Goal: Find specific page/section: Find specific page/section

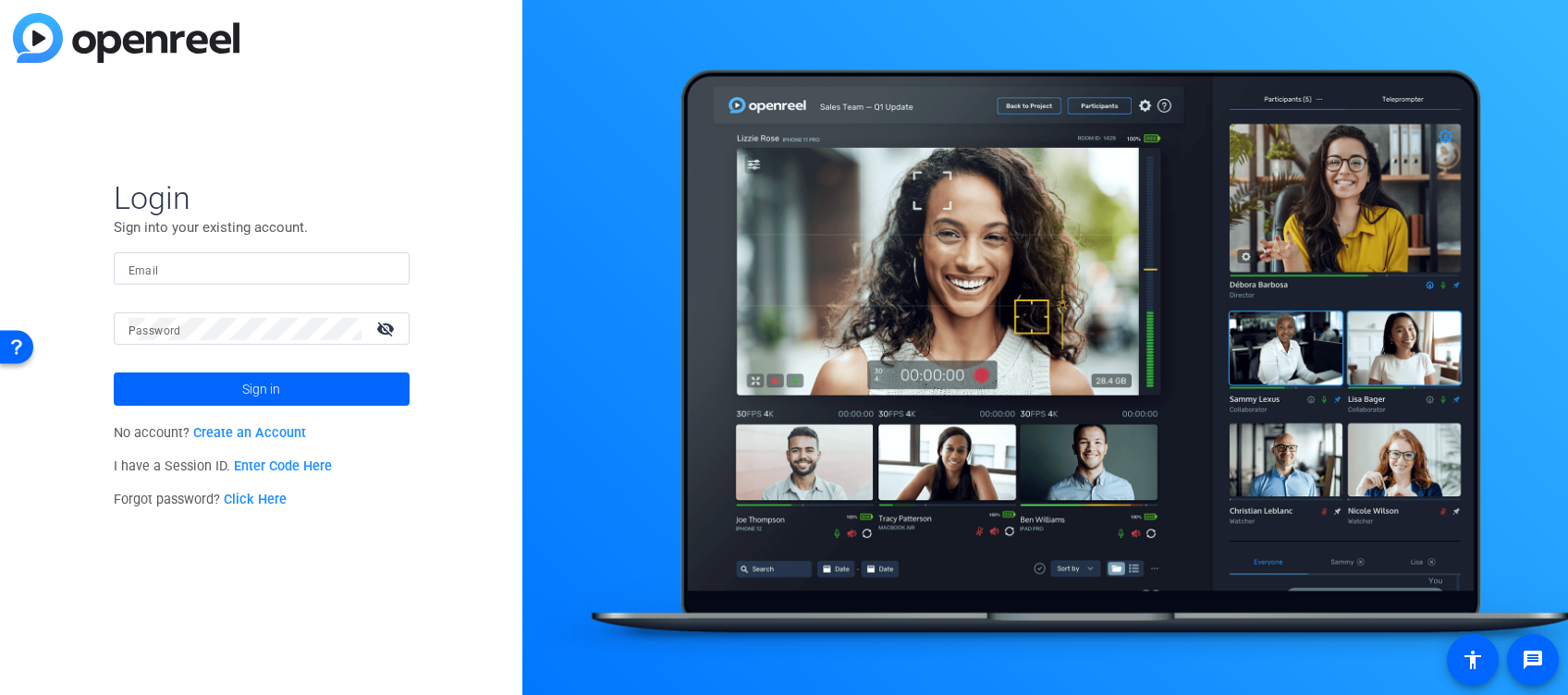
click at [230, 255] on div at bounding box center [262, 269] width 267 height 33
click at [229, 268] on input "Email" at bounding box center [262, 269] width 267 height 22
type input "[PERSON_NAME][EMAIL_ADDRESS][PERSON_NAME][DOMAIN_NAME]"
click at [114, 372] on button "Sign in" at bounding box center [262, 389] width 296 height 34
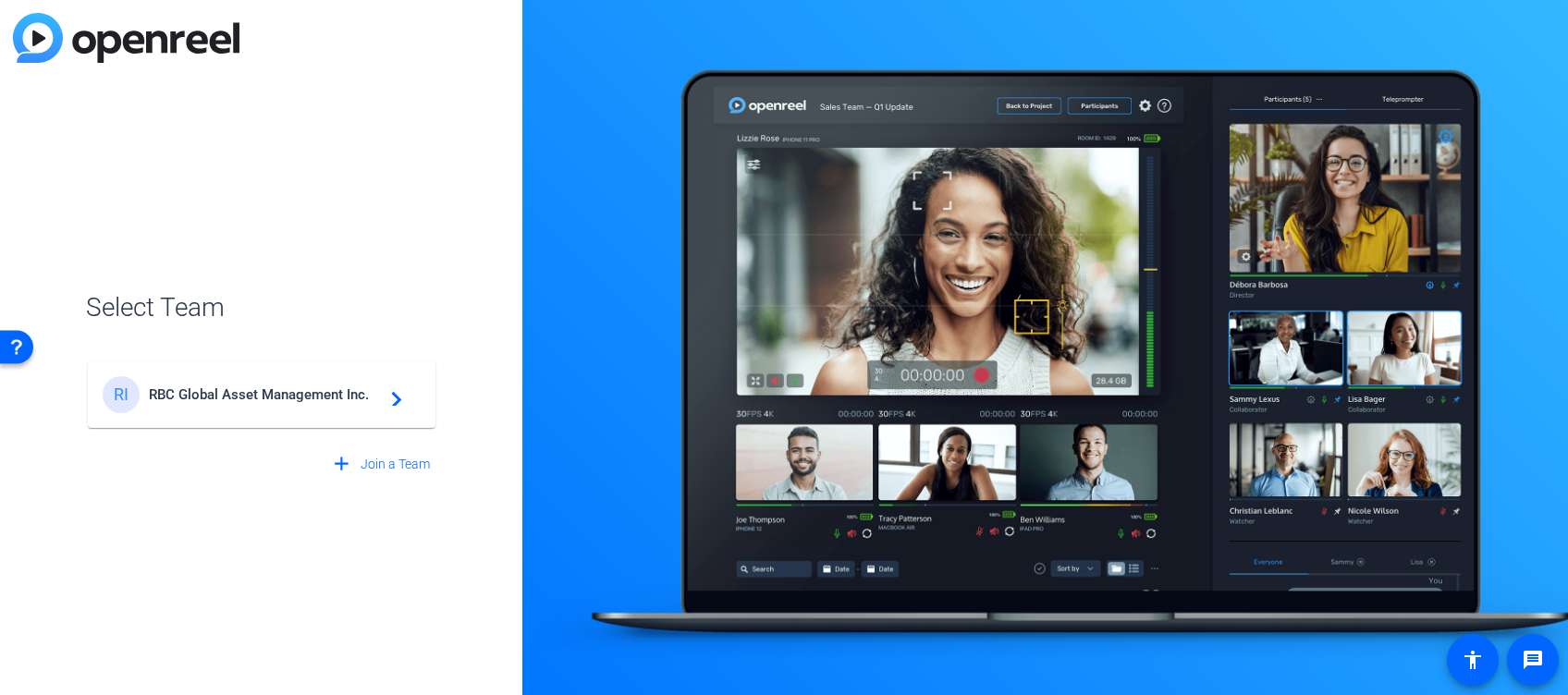
click at [245, 377] on div "RI RBC Global Asset Management Inc. navigate_next" at bounding box center [262, 394] width 318 height 37
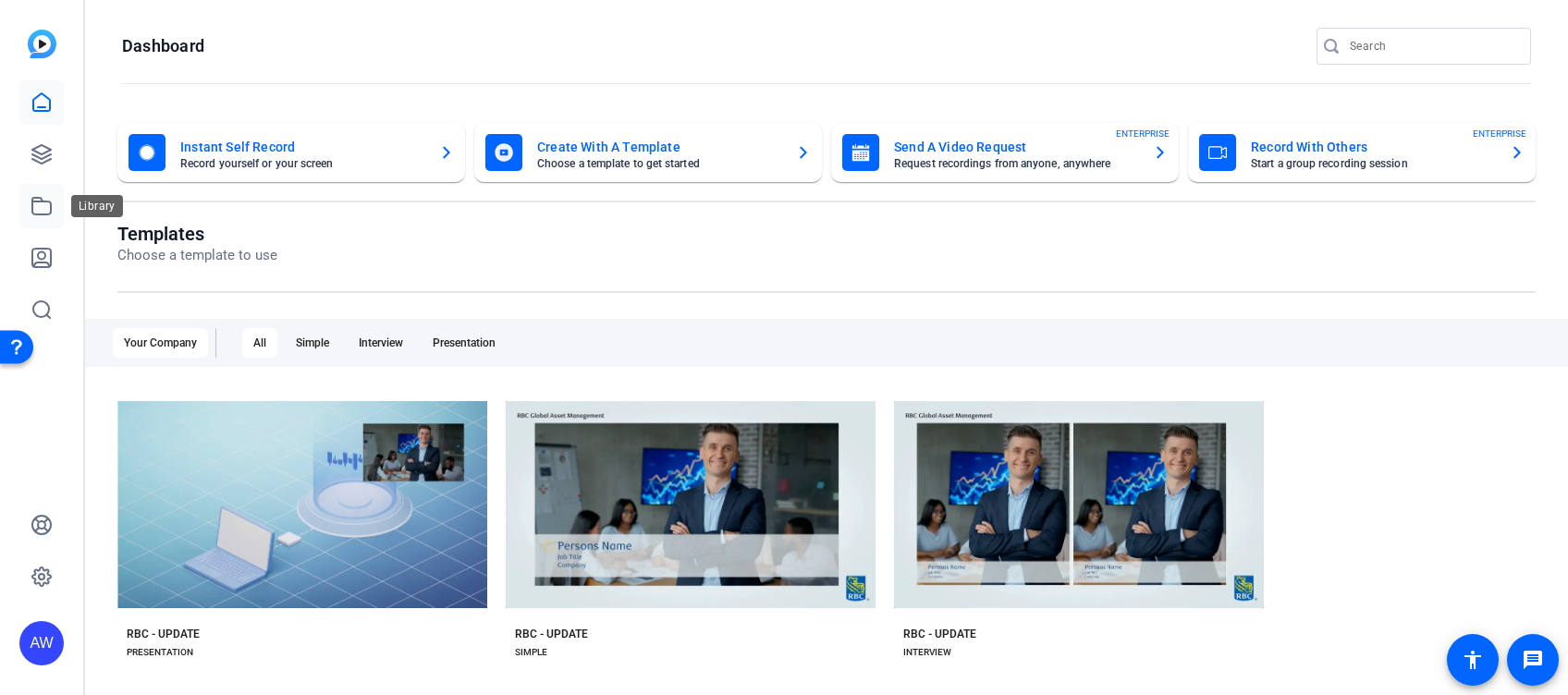
click at [29, 207] on link at bounding box center [41, 205] width 44 height 44
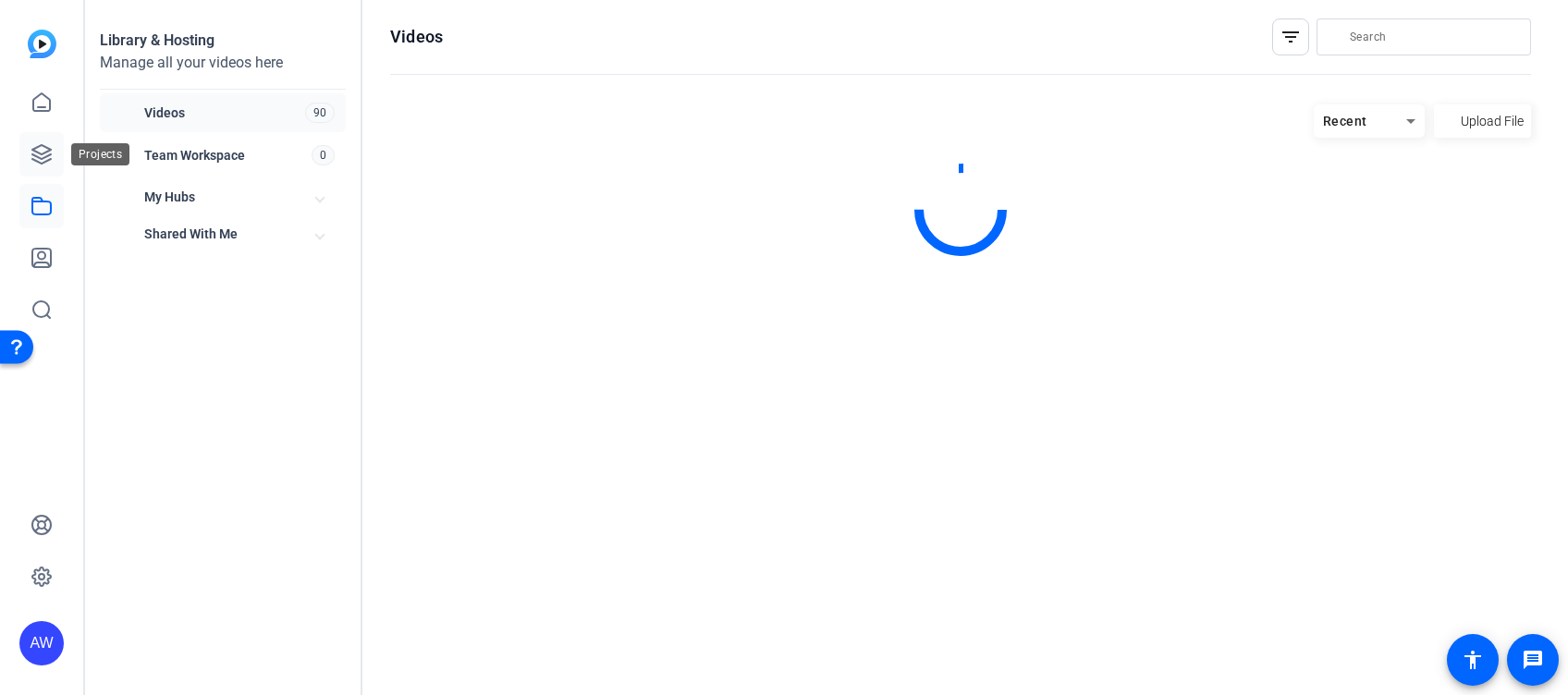
click at [44, 151] on icon at bounding box center [41, 154] width 22 height 22
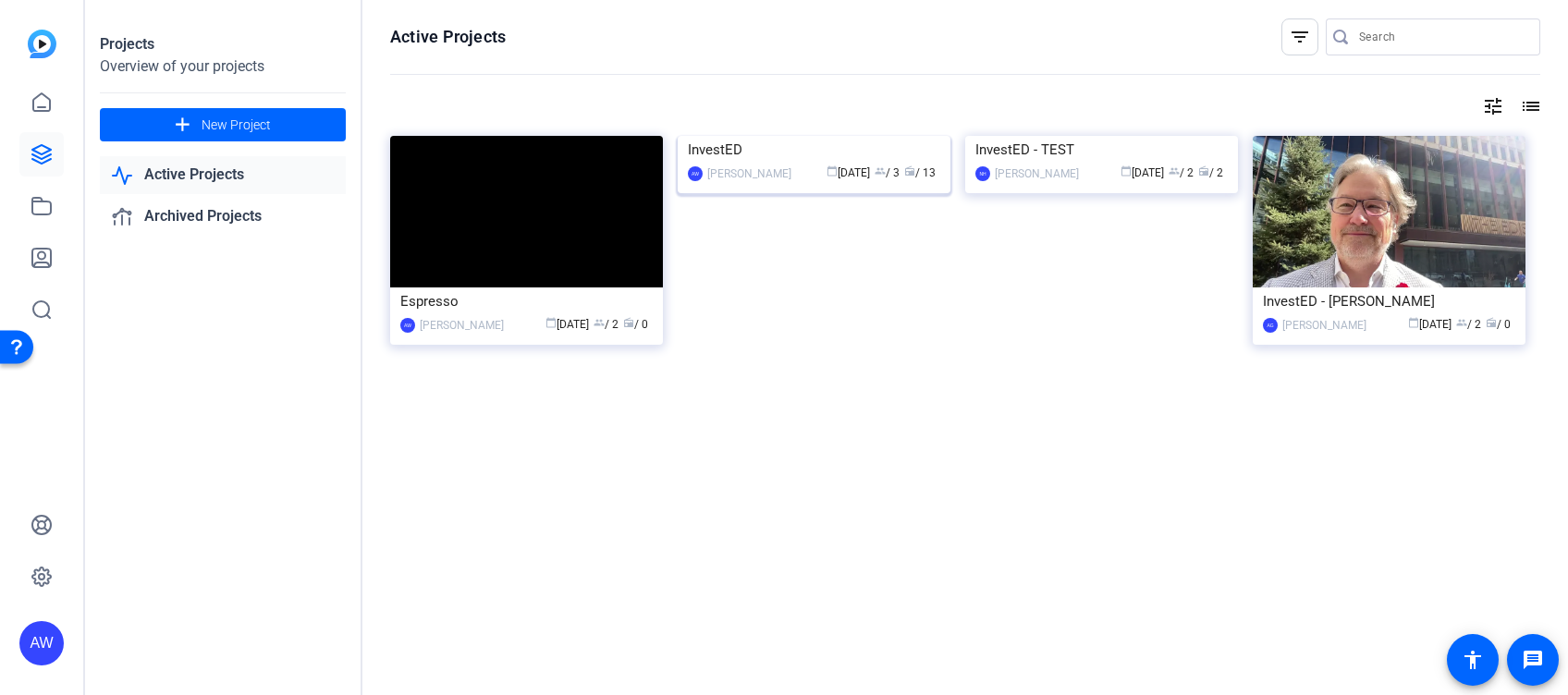
click at [808, 136] on img at bounding box center [814, 136] width 273 height 0
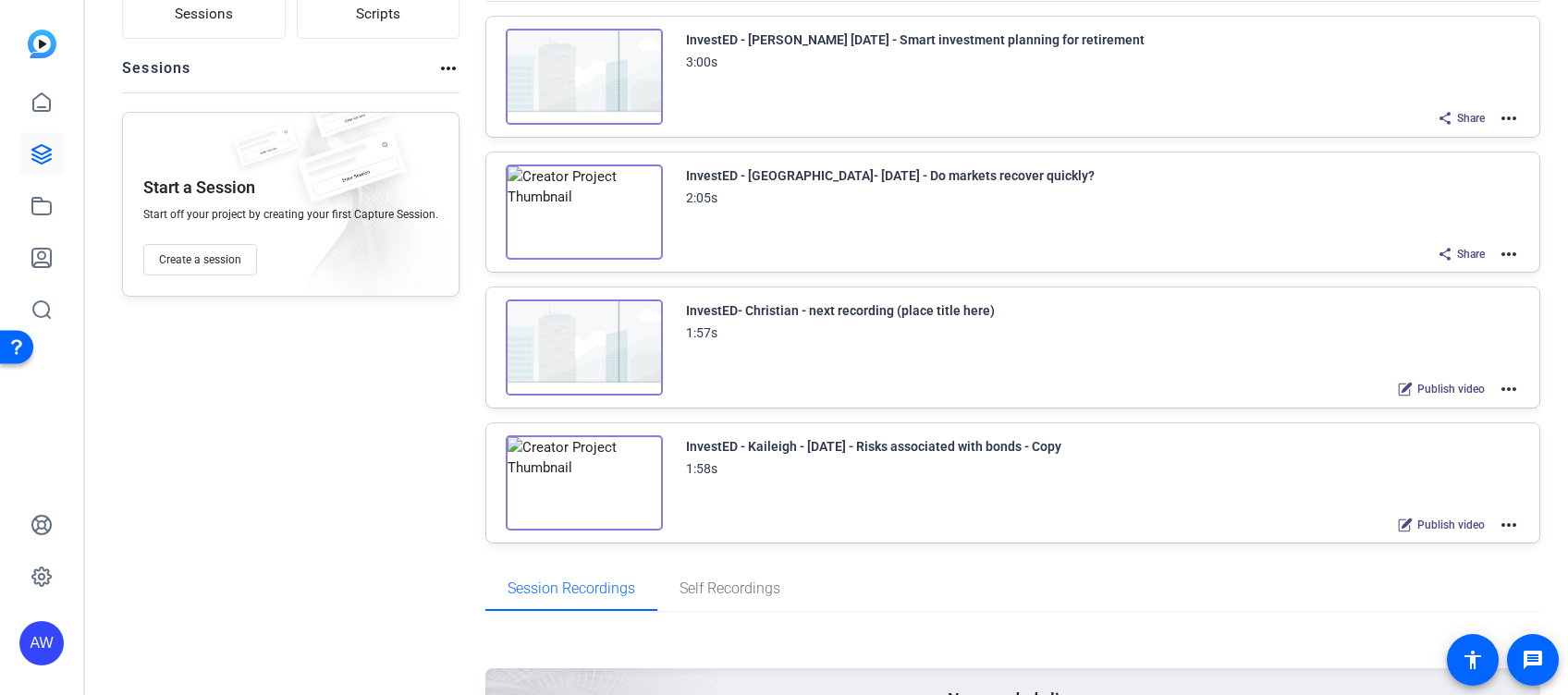
scroll to position [60, 0]
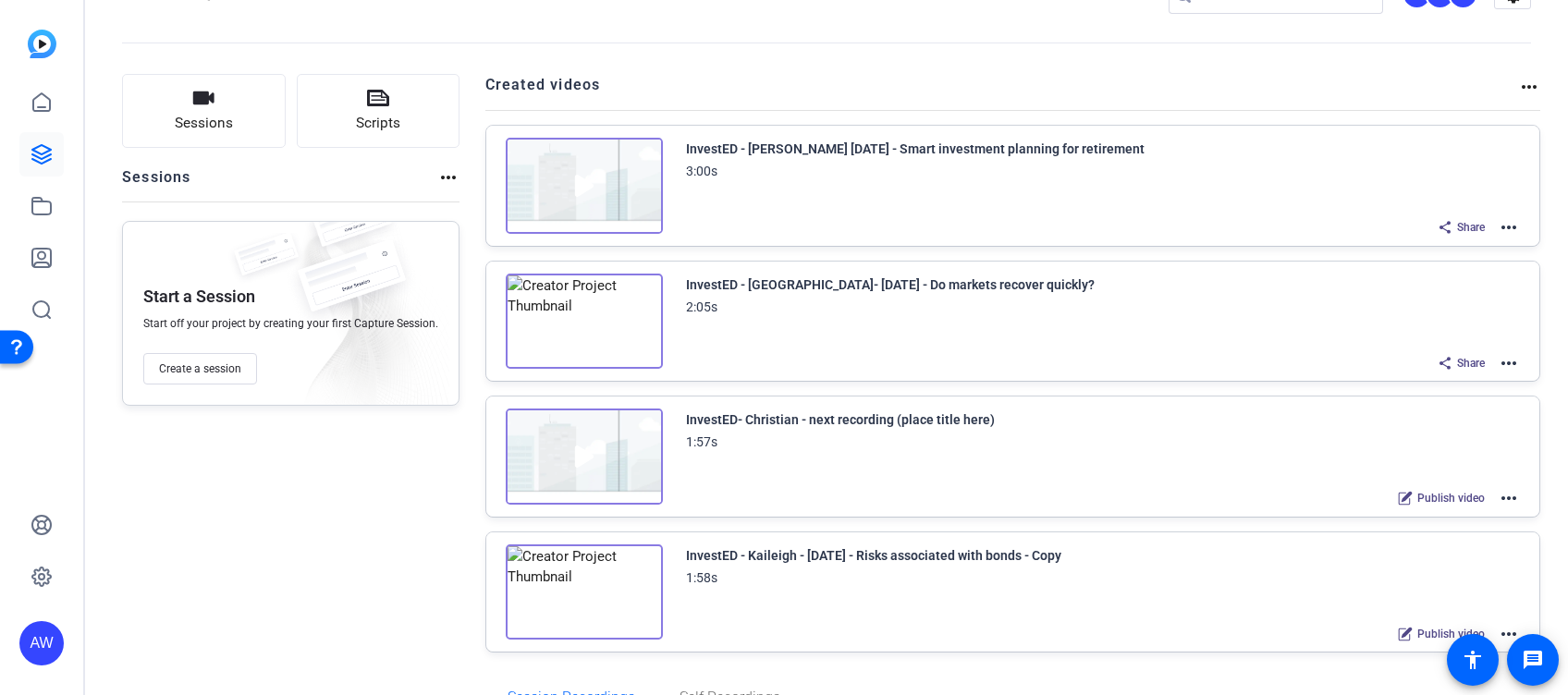
click at [1519, 81] on mat-icon "more_horiz" at bounding box center [1529, 87] width 22 height 22
click at [1432, 111] on span "View Archived Projects" at bounding box center [1451, 113] width 121 height 22
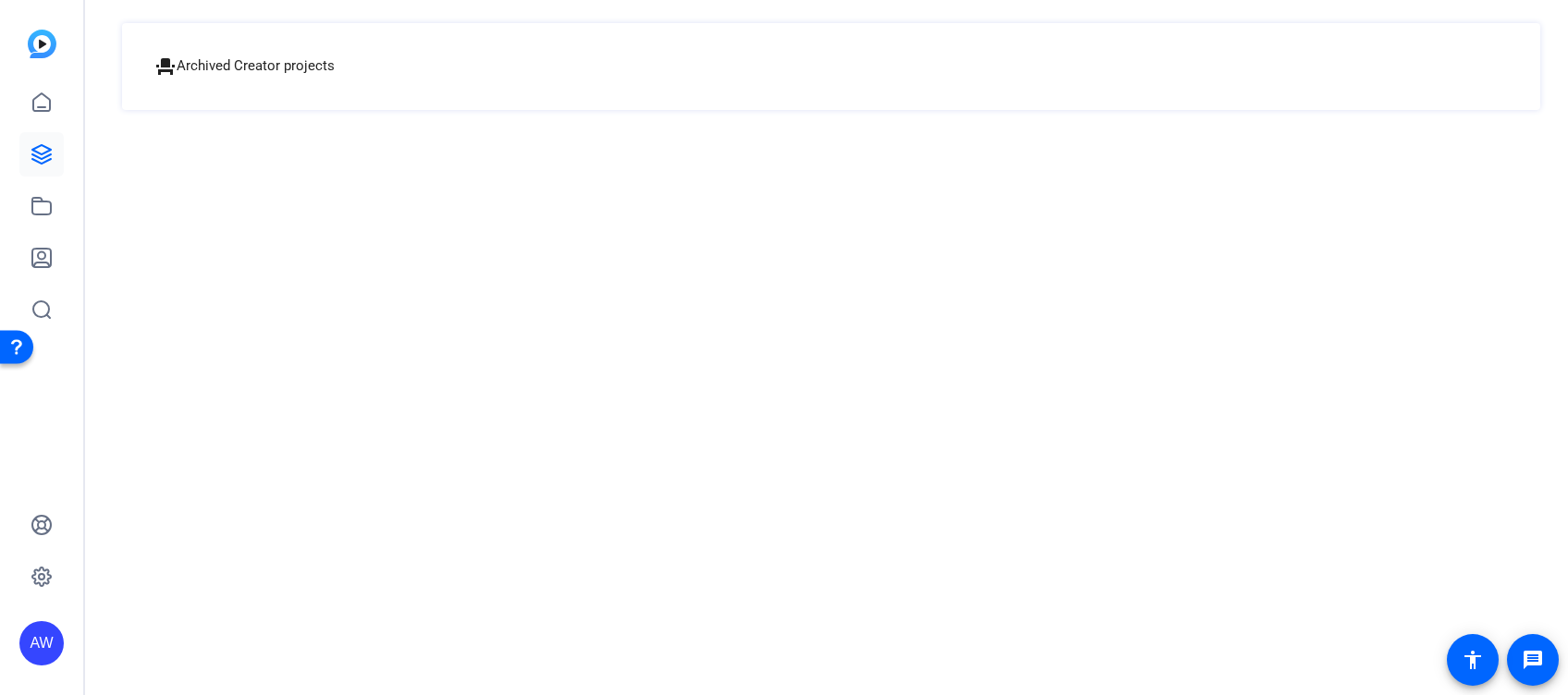
scroll to position [0, 0]
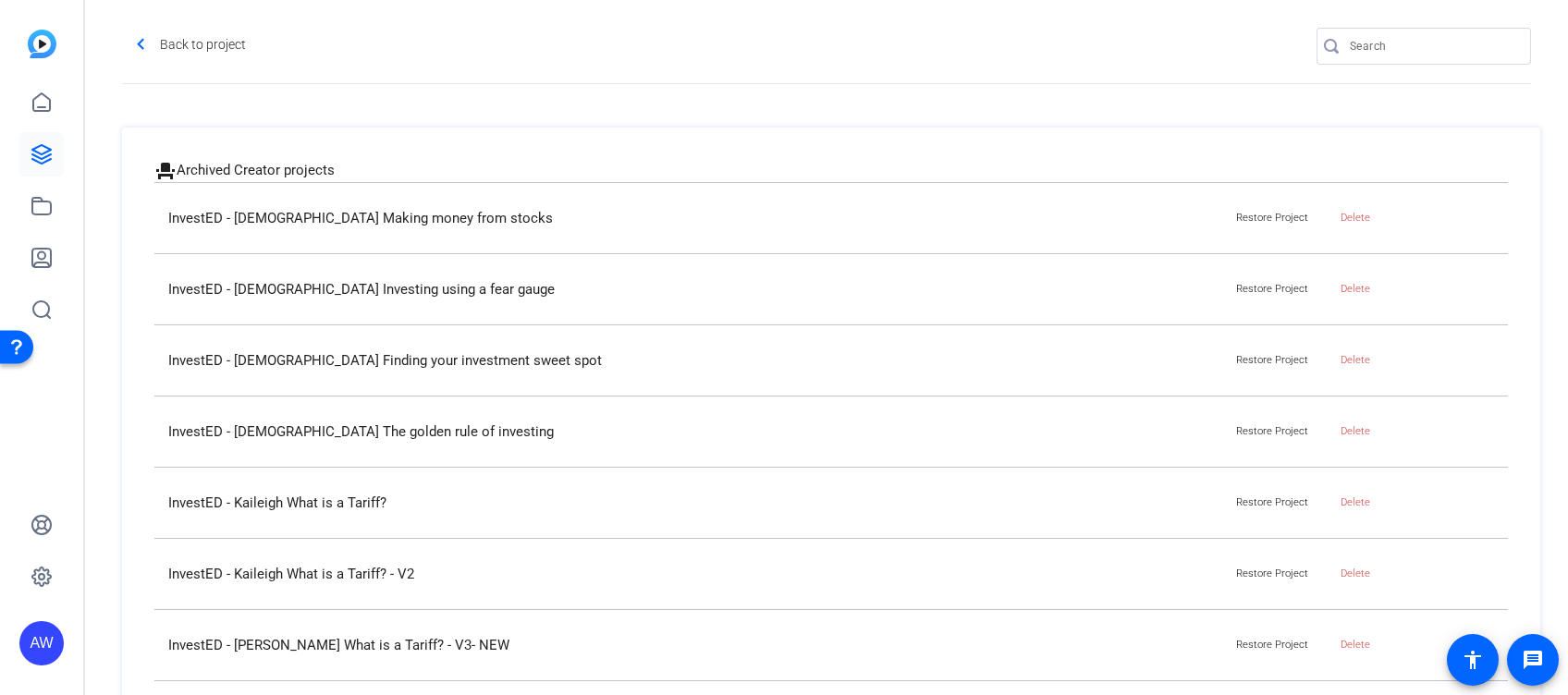
click at [386, 431] on p "InvestED - [DEMOGRAPHIC_DATA] The golden rule of investing" at bounding box center [698, 432] width 1060 height 22
click at [449, 432] on p "InvestED - [DEMOGRAPHIC_DATA] The golden rule of investing" at bounding box center [698, 432] width 1060 height 22
